Goal: Transaction & Acquisition: Book appointment/travel/reservation

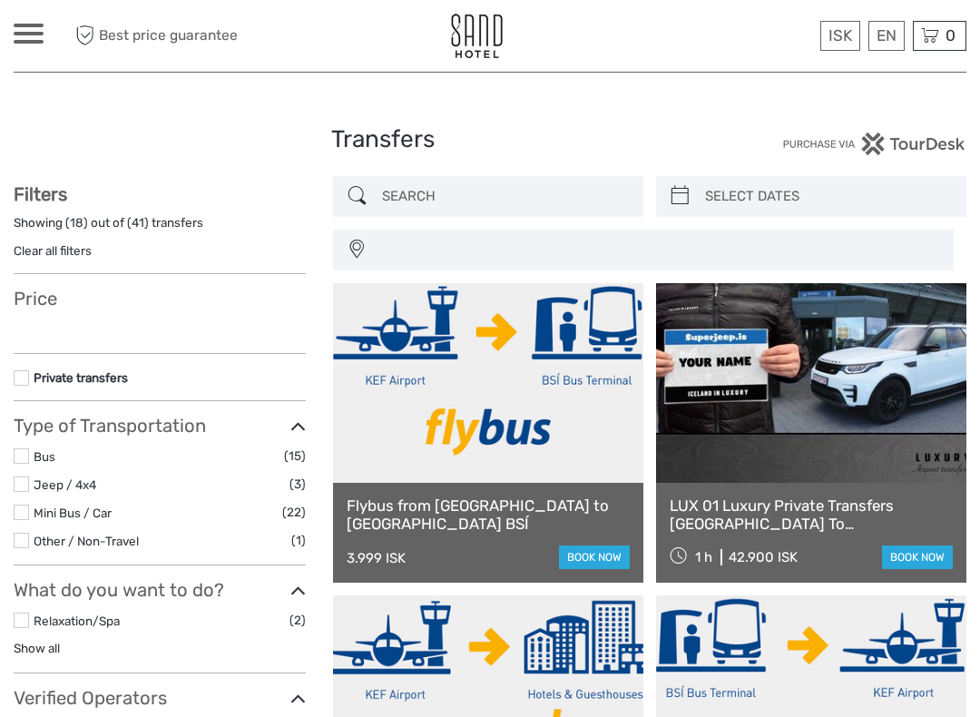
select select
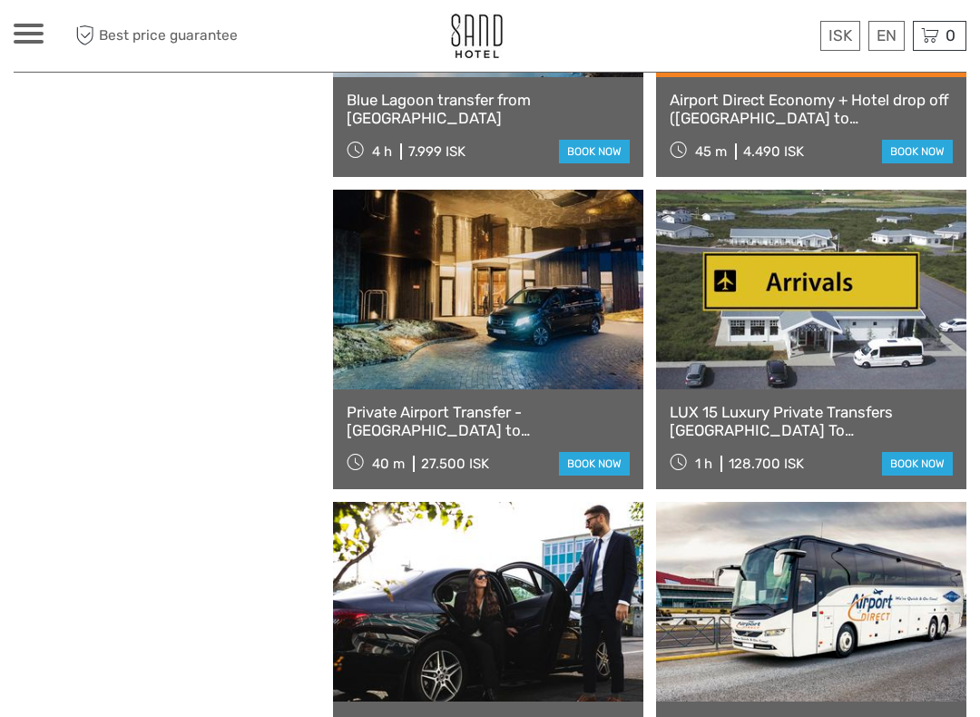
scroll to position [1653, 0]
click at [605, 464] on link "book now" at bounding box center [594, 465] width 71 height 24
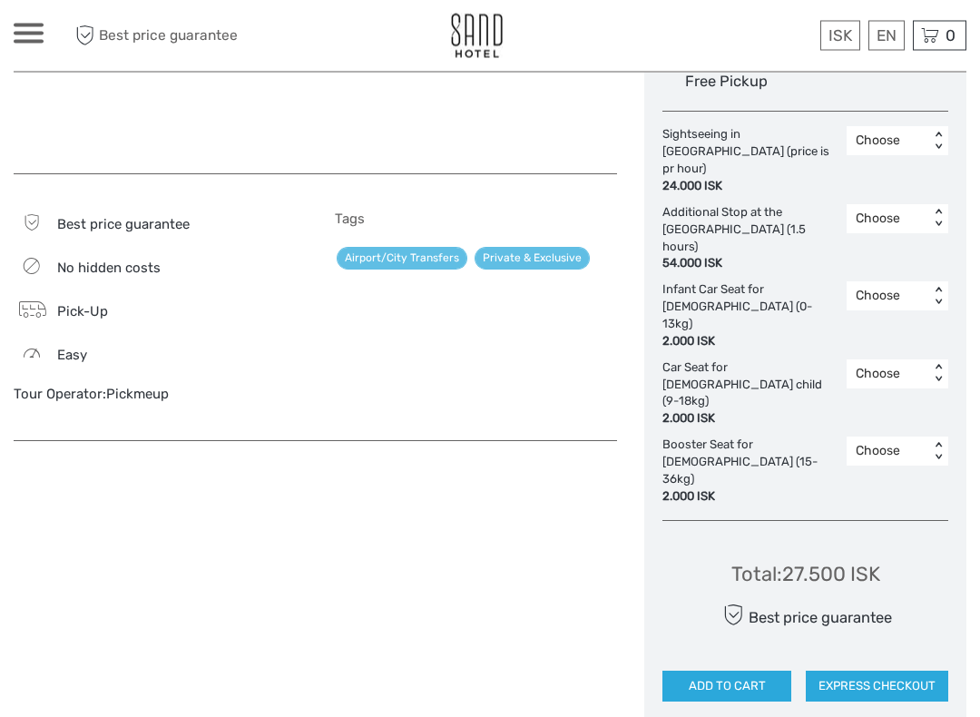
scroll to position [1119, 0]
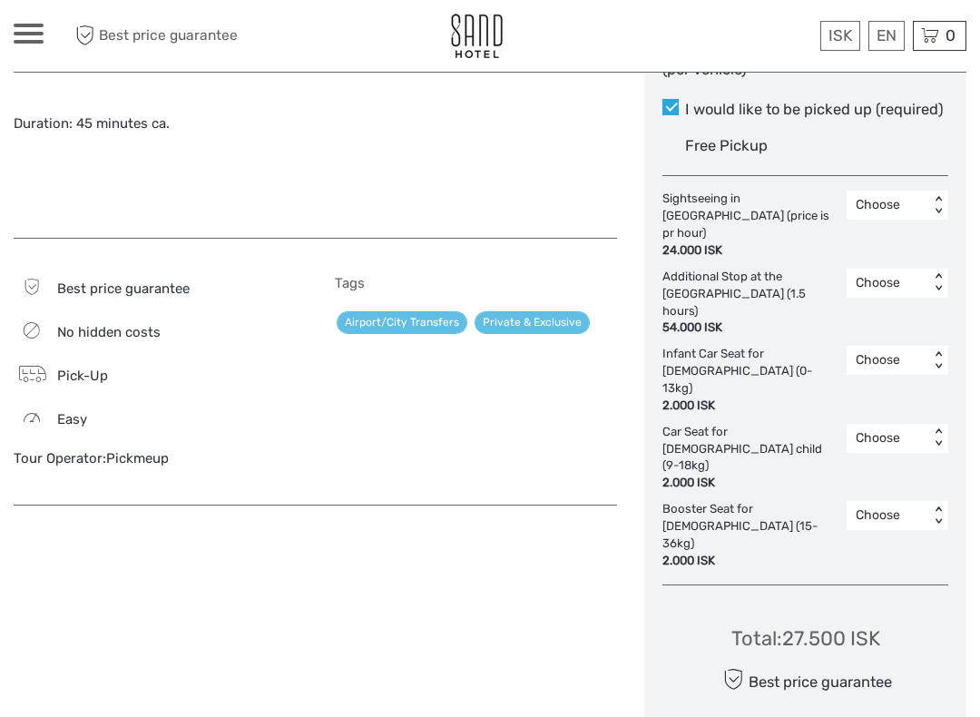
click at [420, 311] on link "Airport/City Transfers" at bounding box center [402, 322] width 131 height 23
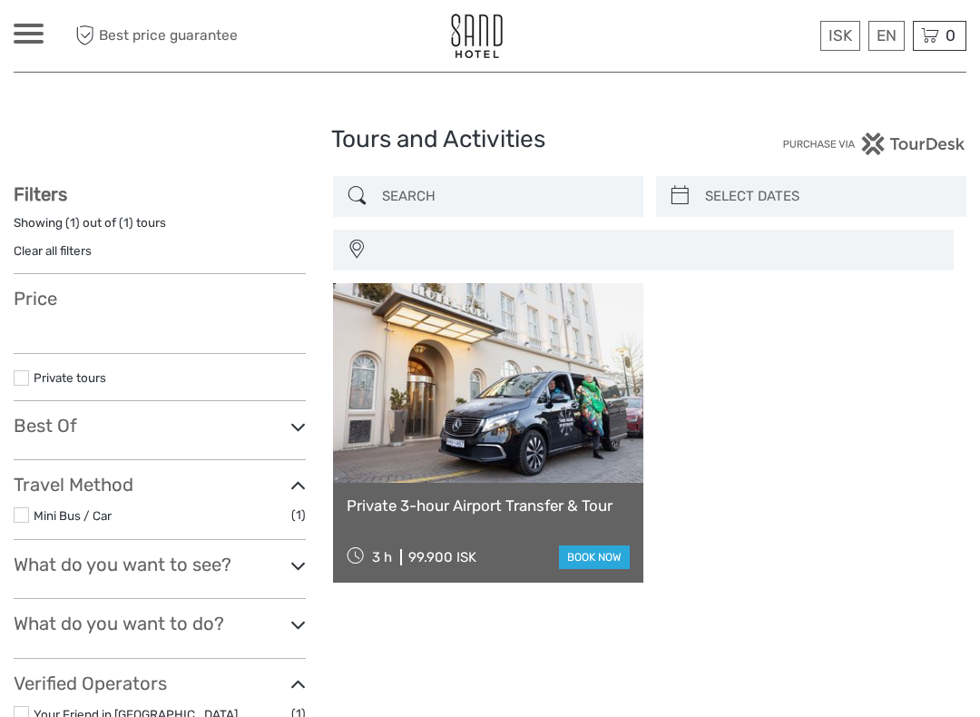
select select
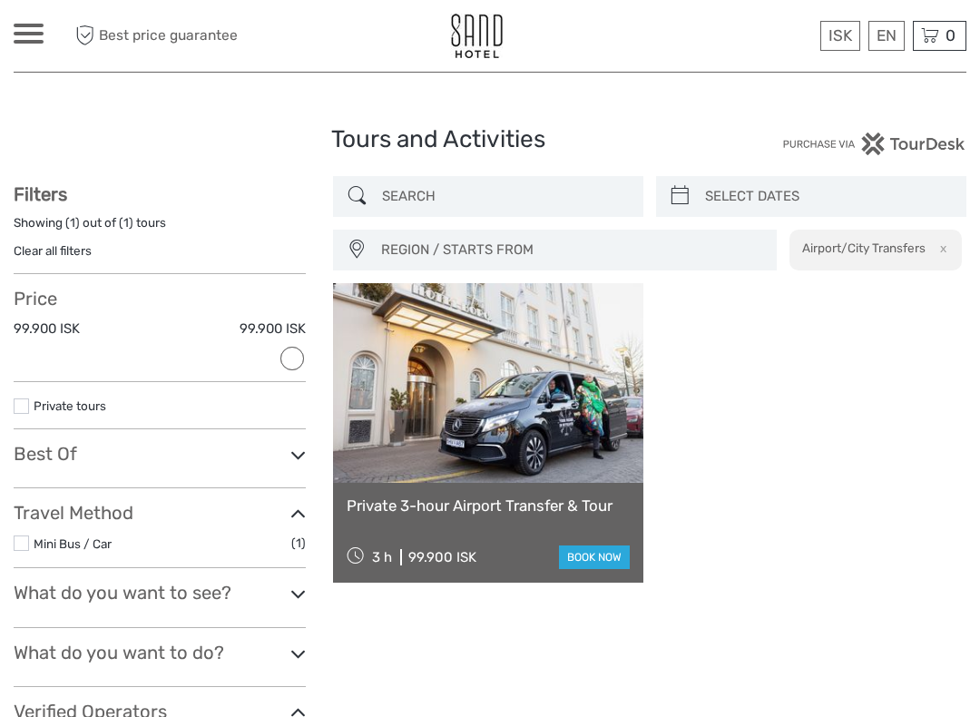
click at [463, 29] on img at bounding box center [476, 36] width 53 height 44
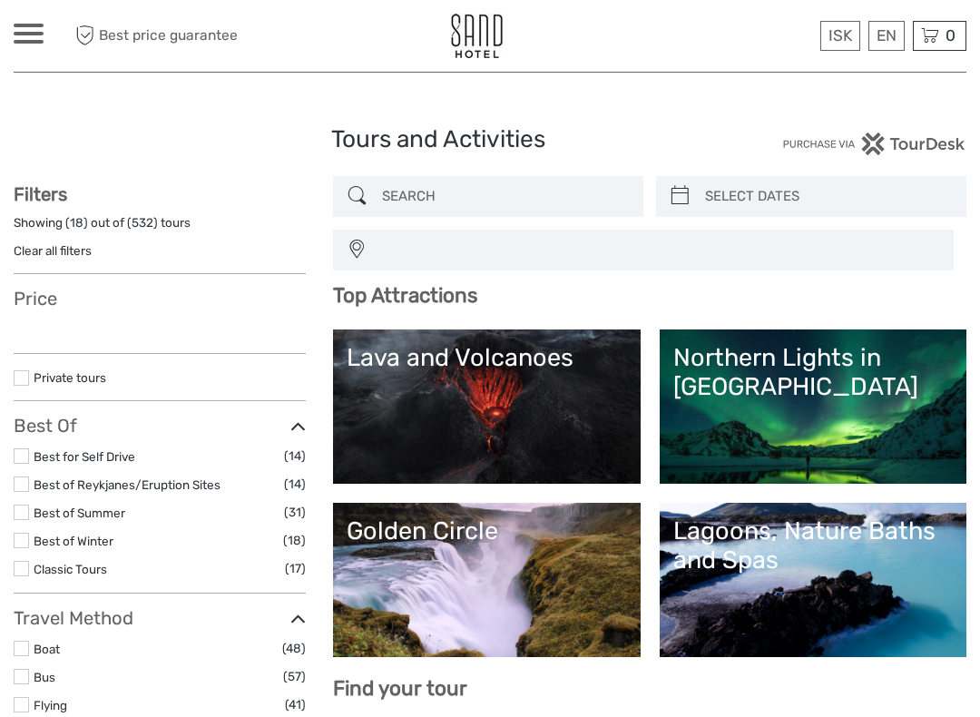
select select
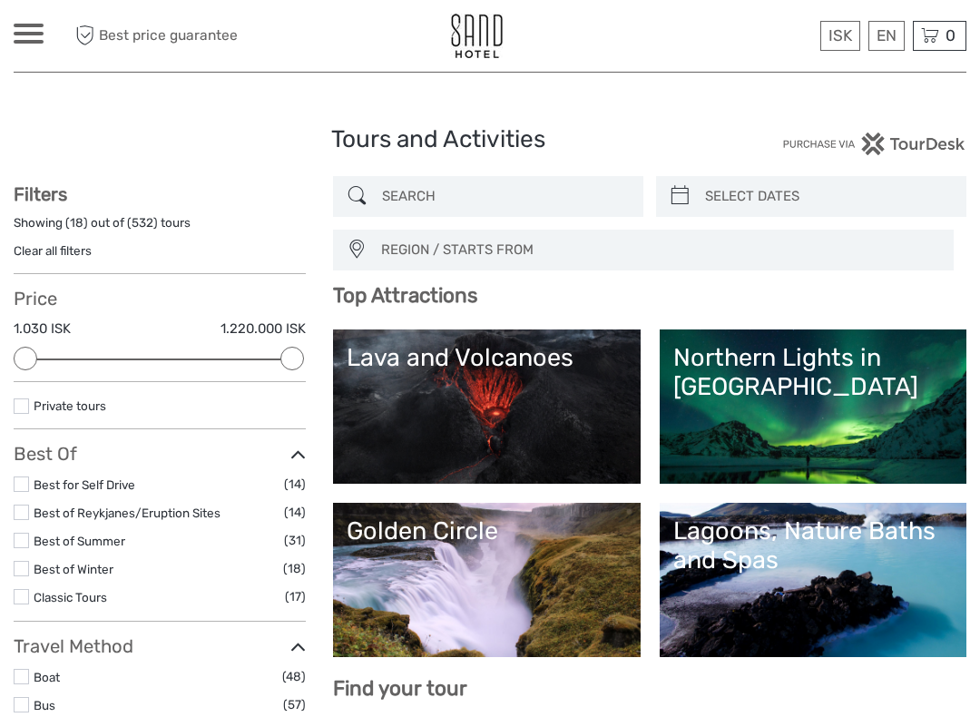
click at [492, 54] on img at bounding box center [476, 36] width 53 height 44
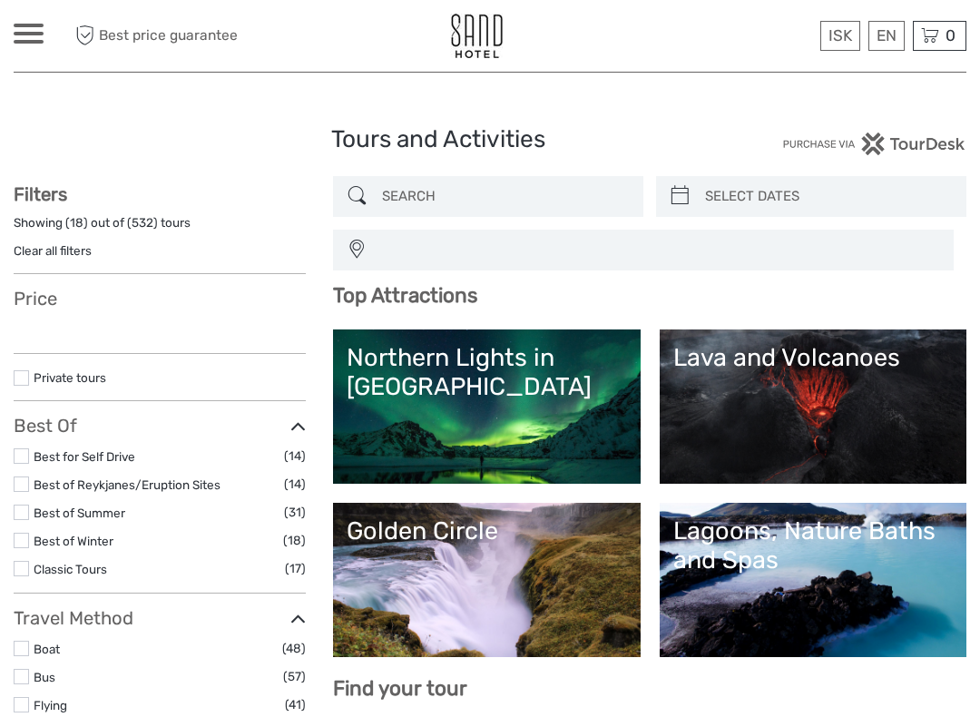
select select
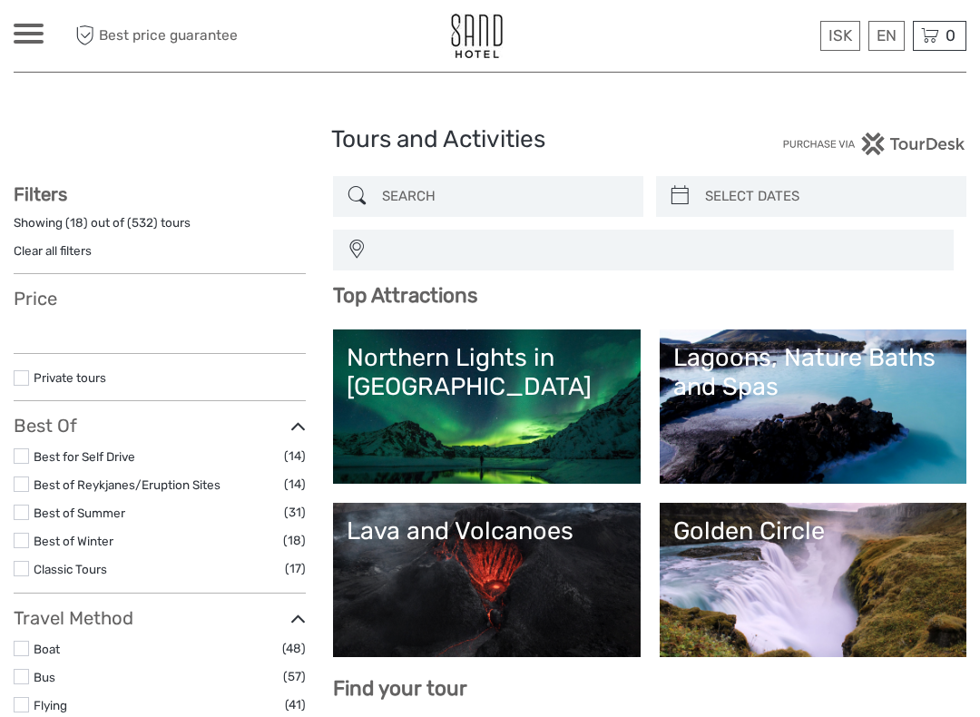
select select
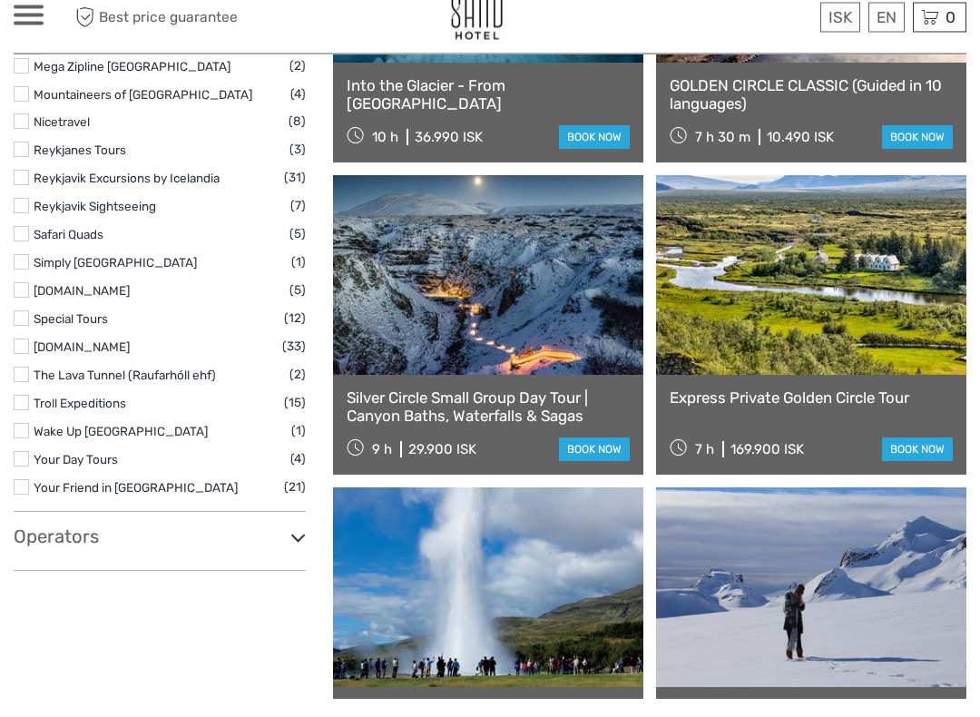
scroll to position [2753, 0]
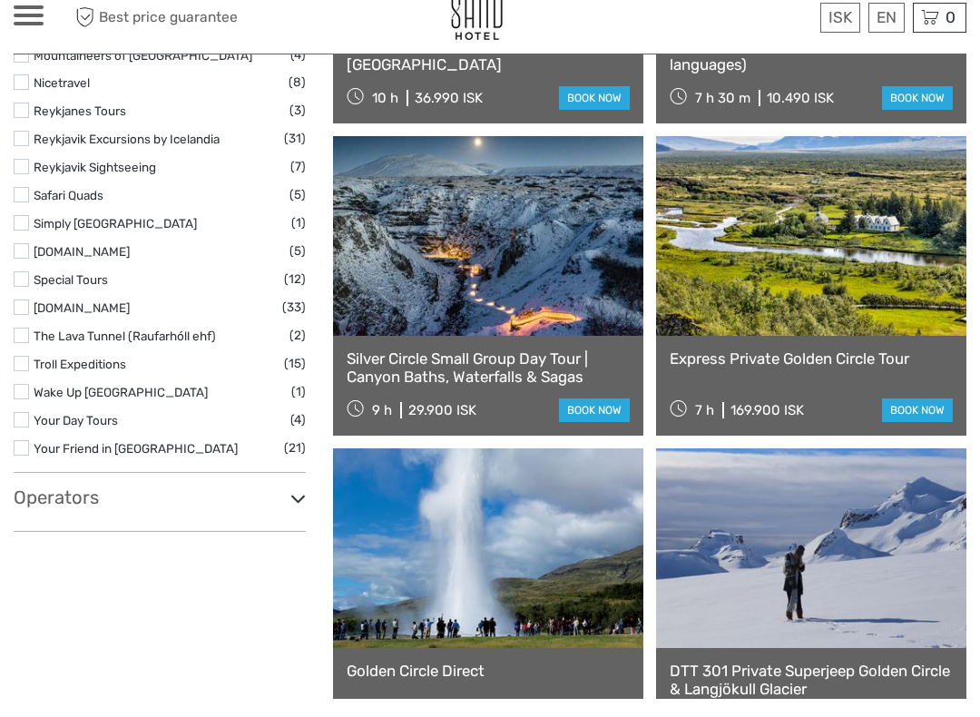
click at [526, 370] on link "Silver Circle Small Group Day Tour | Canyon Baths, Waterfalls & Sagas" at bounding box center [488, 386] width 283 height 37
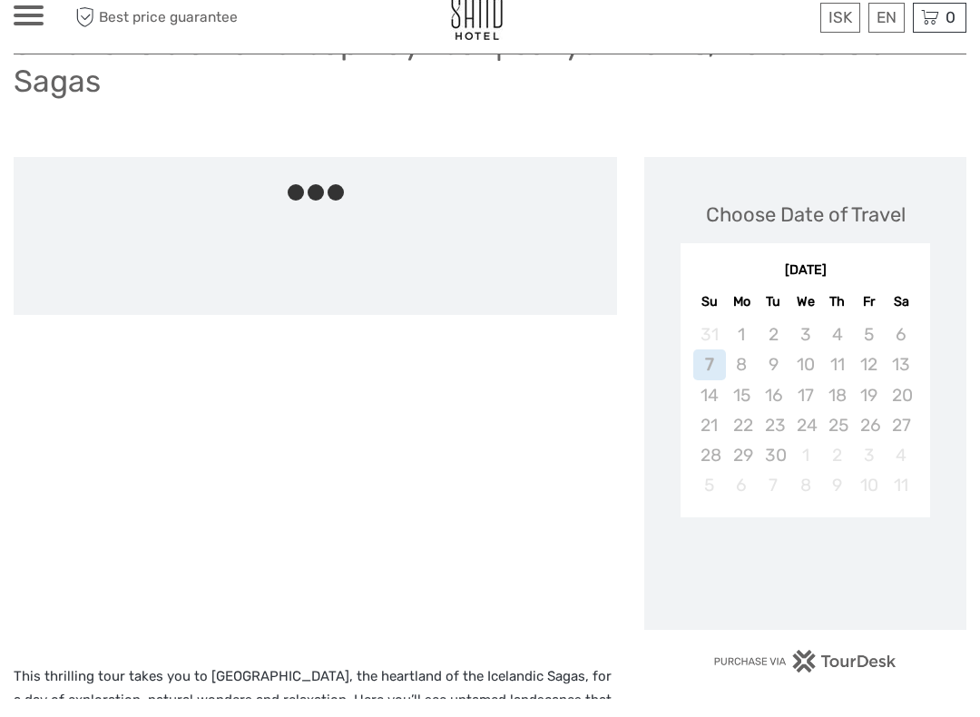
scroll to position [168, 0]
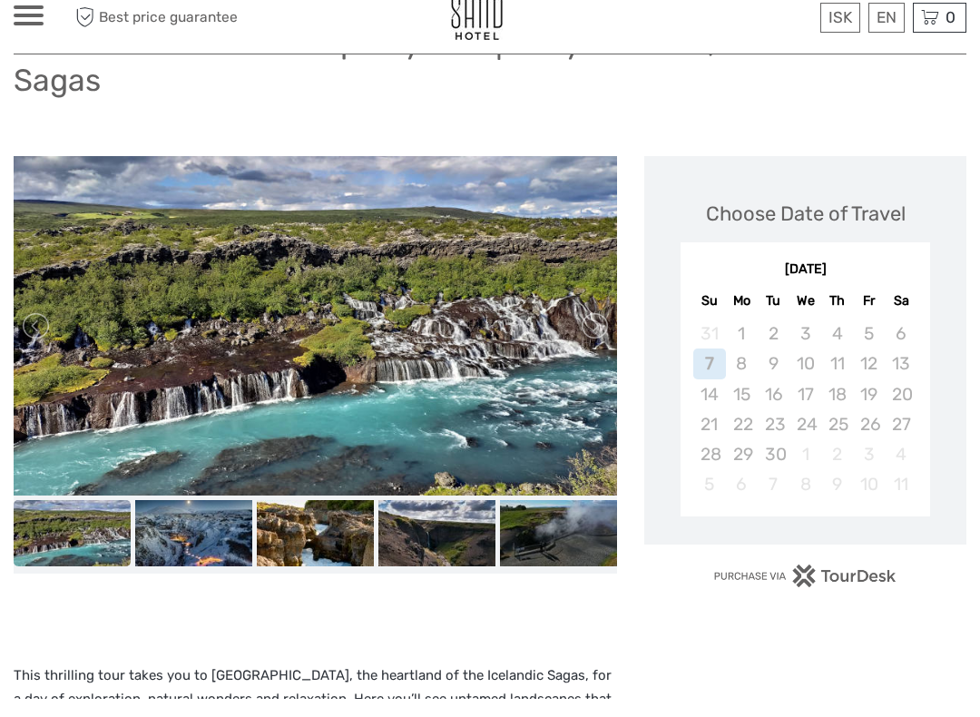
click at [216, 543] on img at bounding box center [193, 551] width 117 height 66
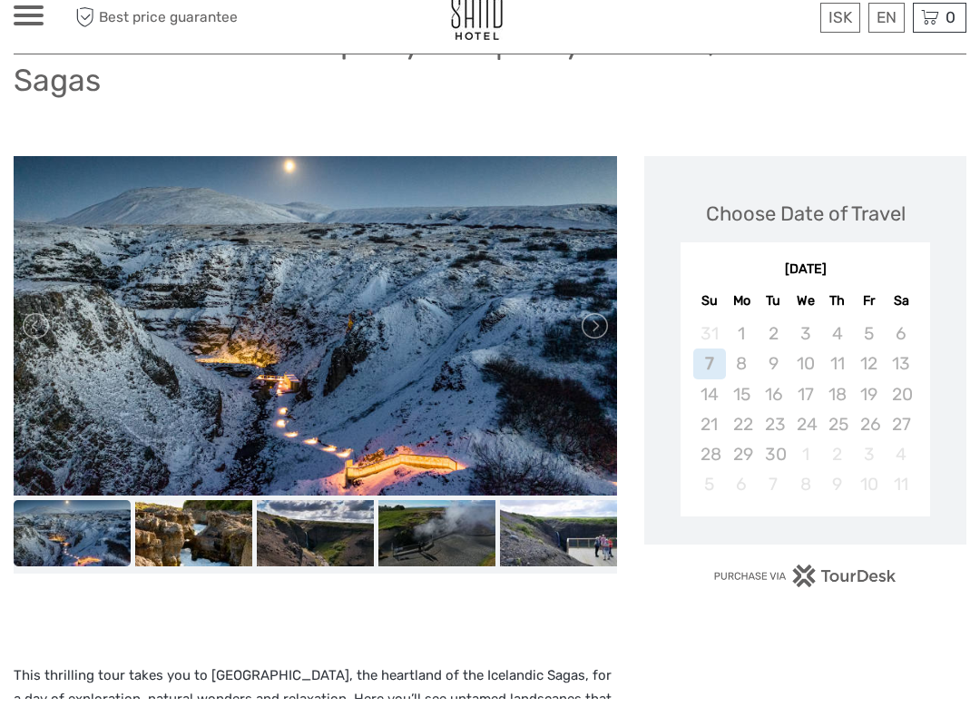
click at [216, 549] on img at bounding box center [193, 551] width 117 height 66
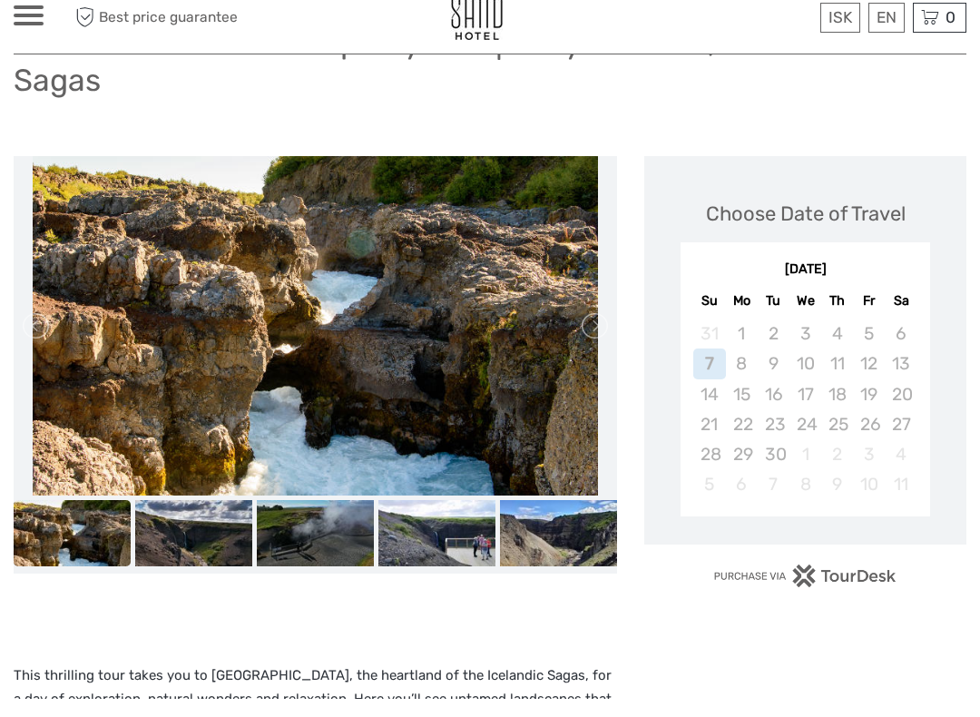
click at [221, 544] on img at bounding box center [193, 551] width 117 height 66
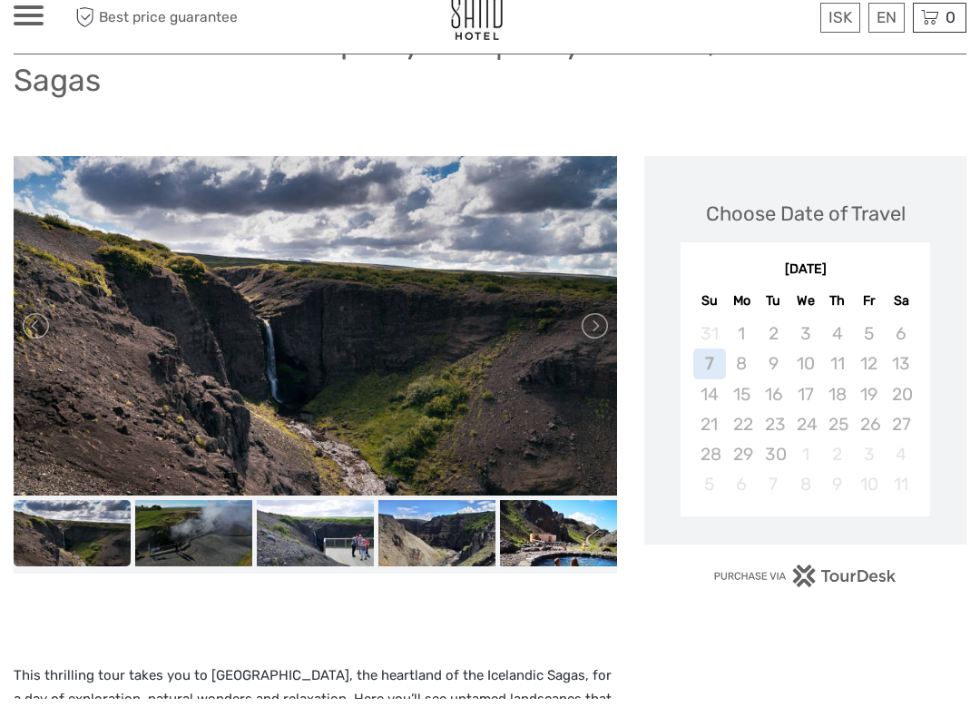
click at [221, 548] on img at bounding box center [193, 551] width 117 height 66
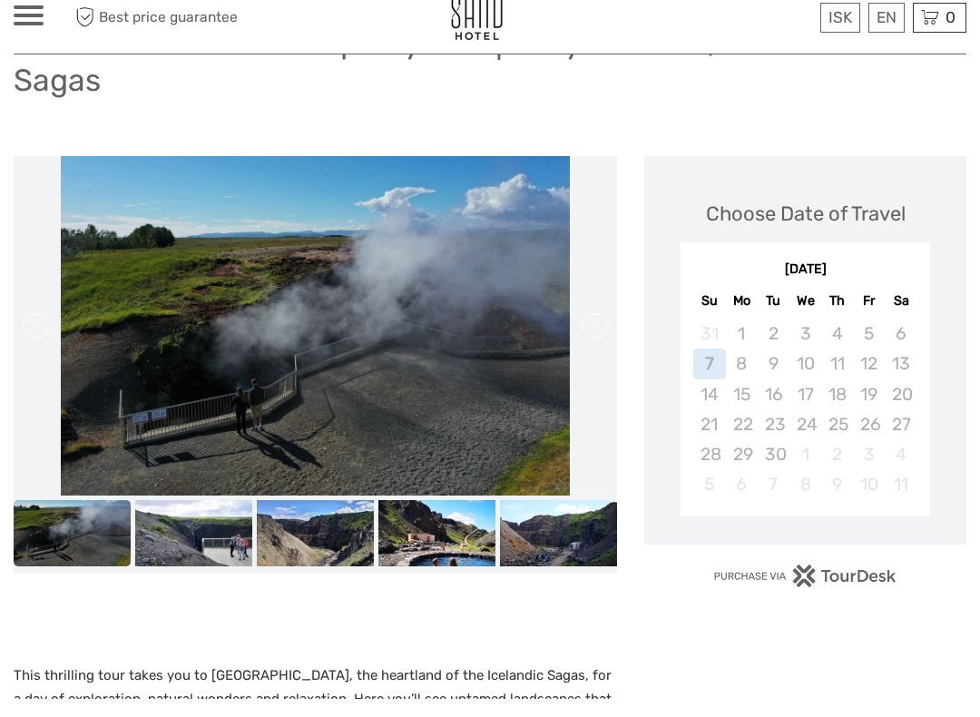
click at [213, 551] on img at bounding box center [193, 551] width 117 height 66
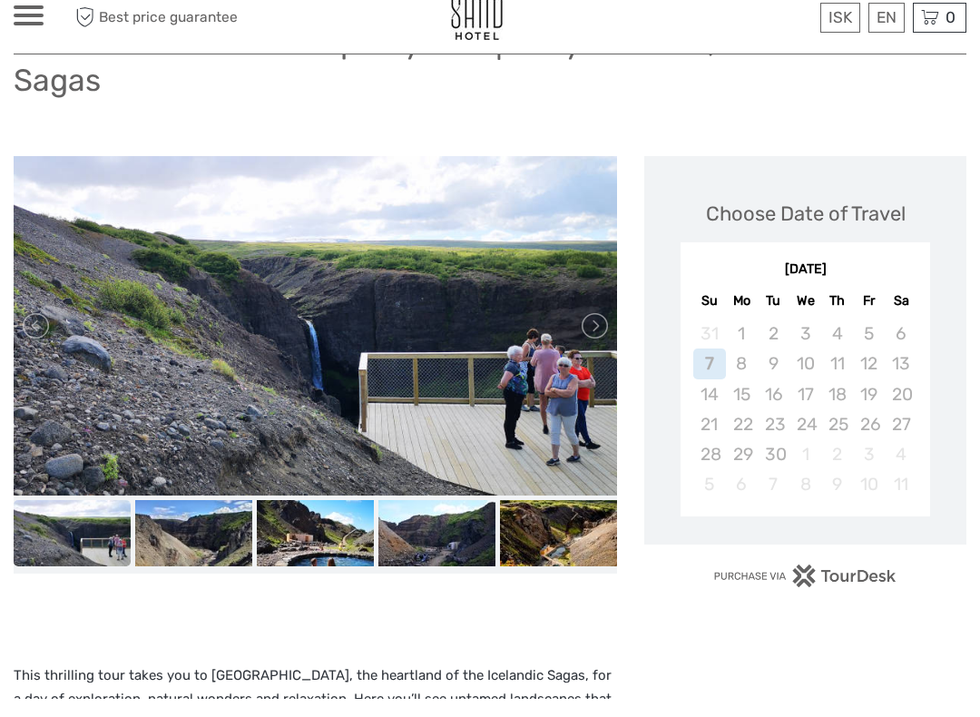
click at [220, 550] on img at bounding box center [193, 551] width 117 height 66
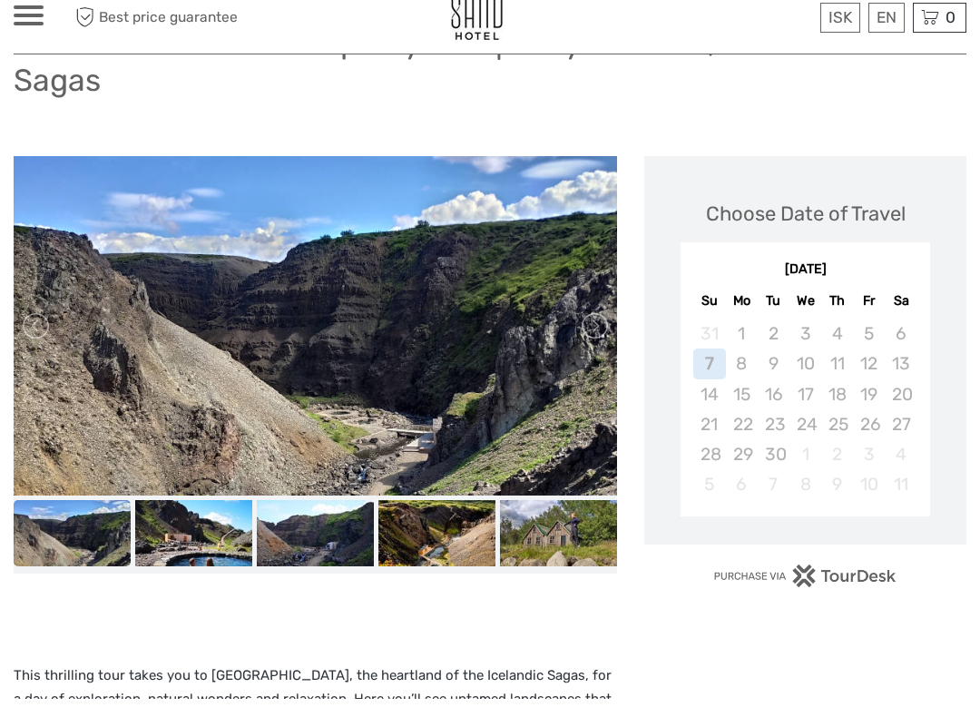
click at [229, 550] on img at bounding box center [193, 551] width 117 height 66
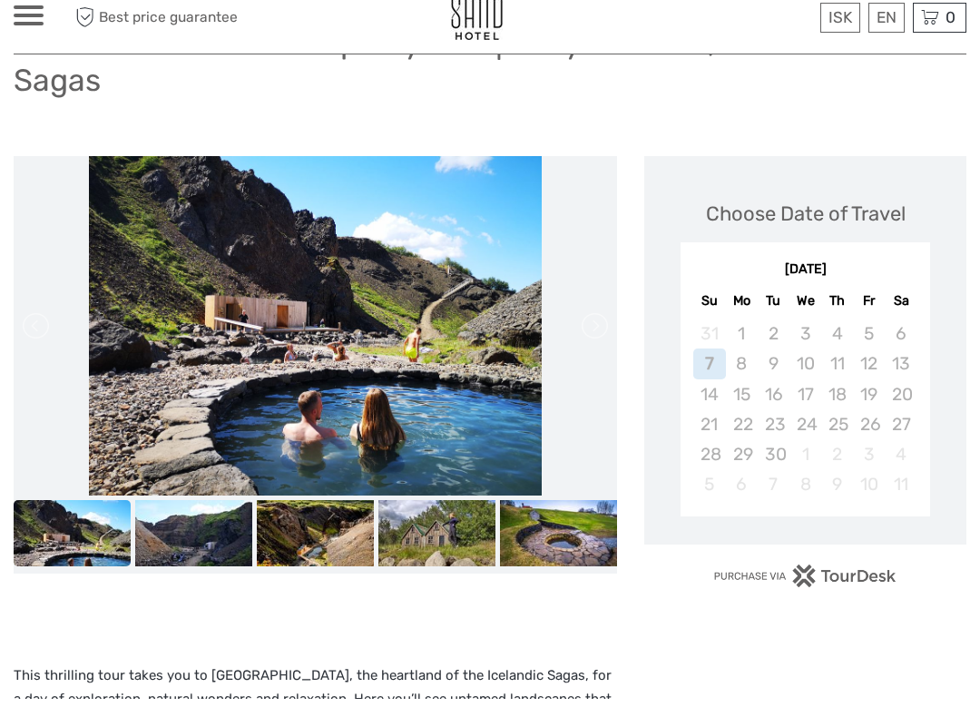
click at [229, 554] on img at bounding box center [193, 551] width 117 height 66
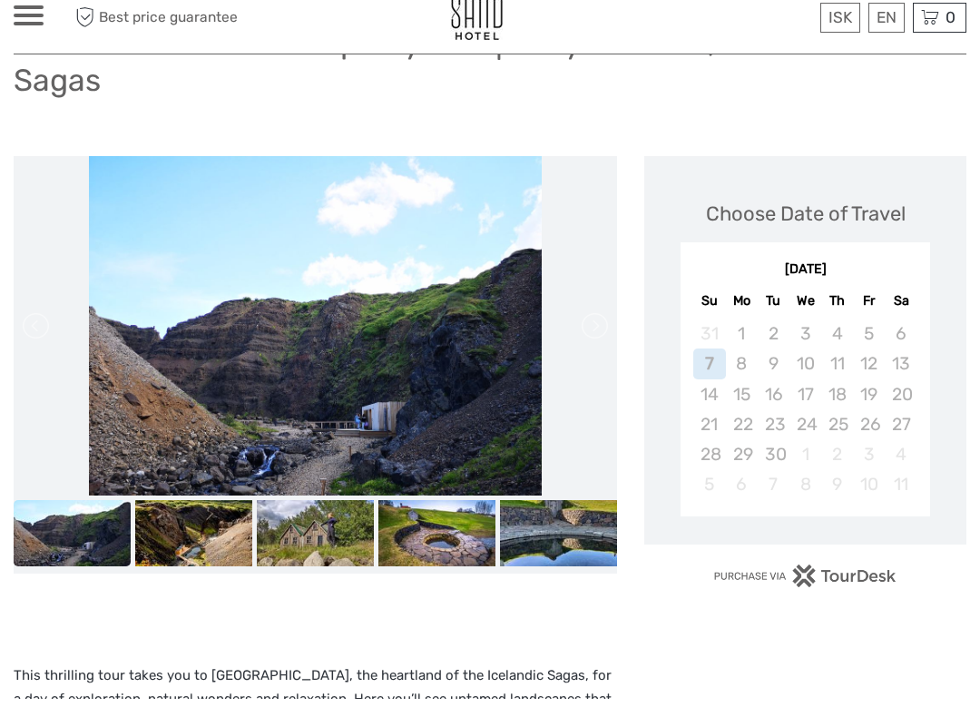
click at [231, 552] on img at bounding box center [193, 551] width 117 height 66
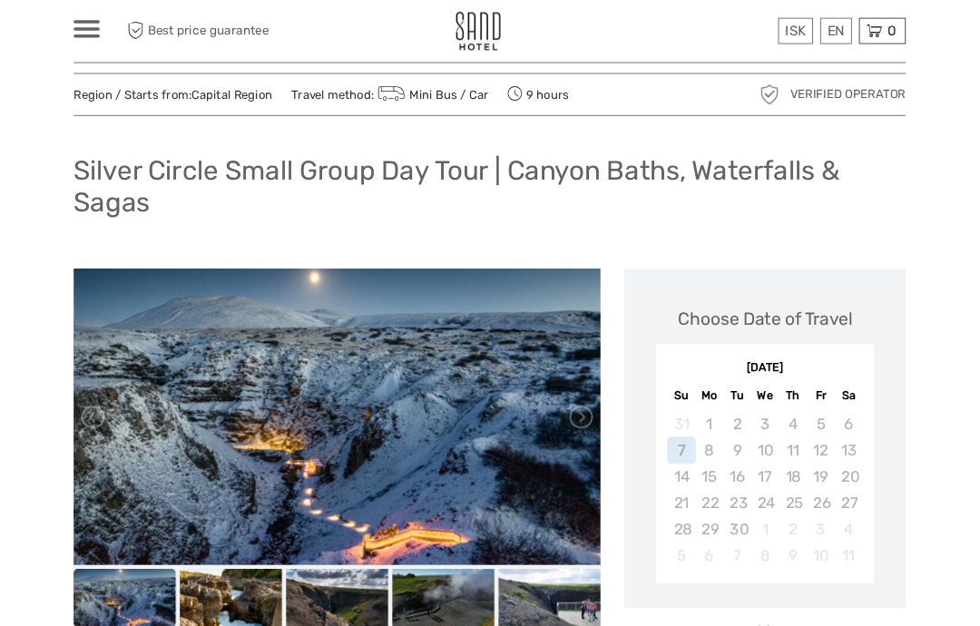
scroll to position [0, 0]
